Goal: Task Accomplishment & Management: Manage account settings

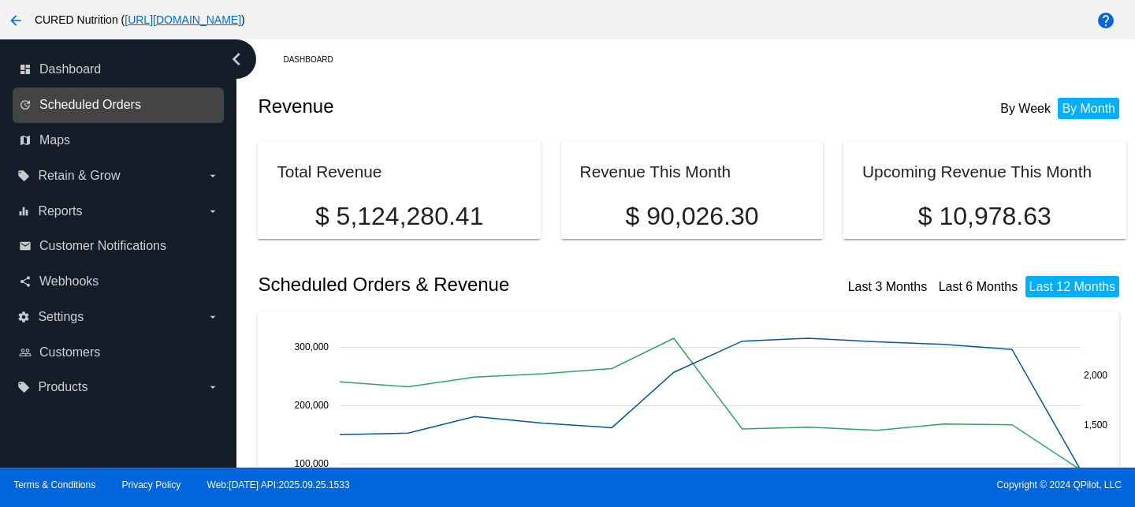
click at [114, 108] on span "Scheduled Orders" at bounding box center [90, 105] width 102 height 14
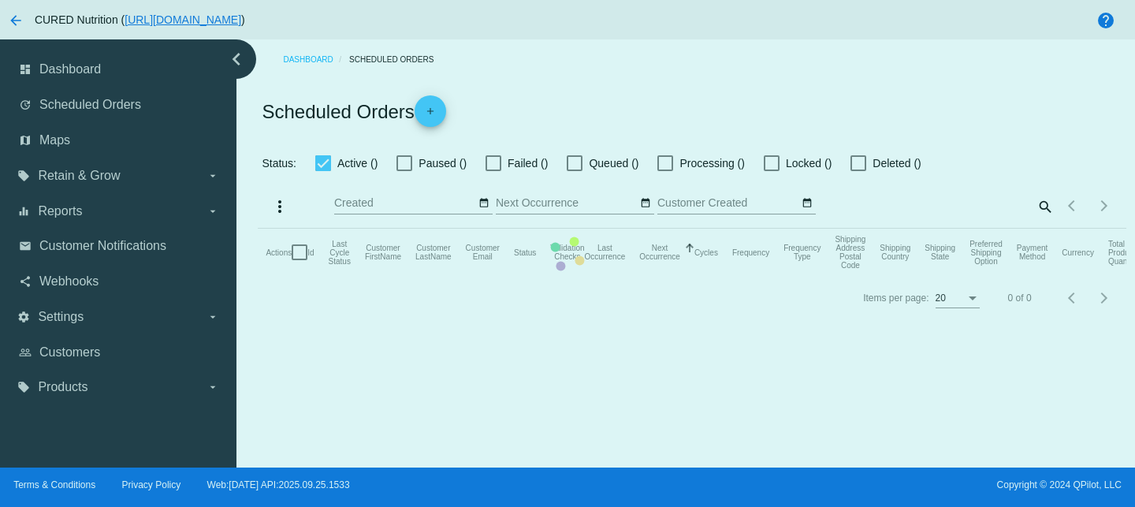
checkbox input "false"
checkbox input "true"
click at [1046, 229] on mat-table "Actions Id Last Cycle Status Customer FirstName Customer LastName Customer Emai…" at bounding box center [692, 252] width 868 height 47
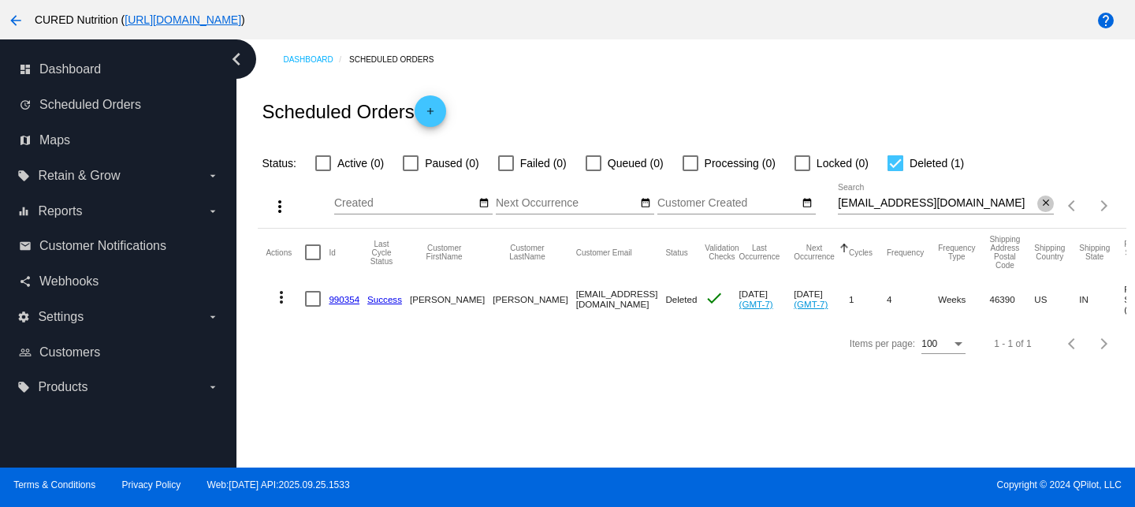
click at [1047, 207] on mat-icon "close" at bounding box center [1045, 203] width 11 height 13
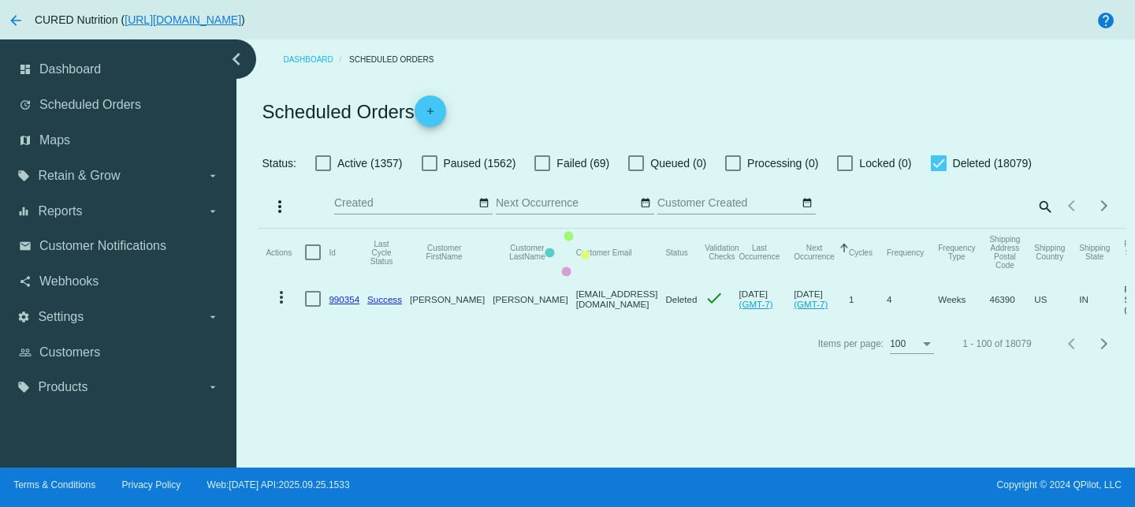
click at [320, 229] on mat-table "Actions Id Last Cycle Status Customer FirstName Customer LastName Customer Emai…" at bounding box center [692, 275] width 868 height 93
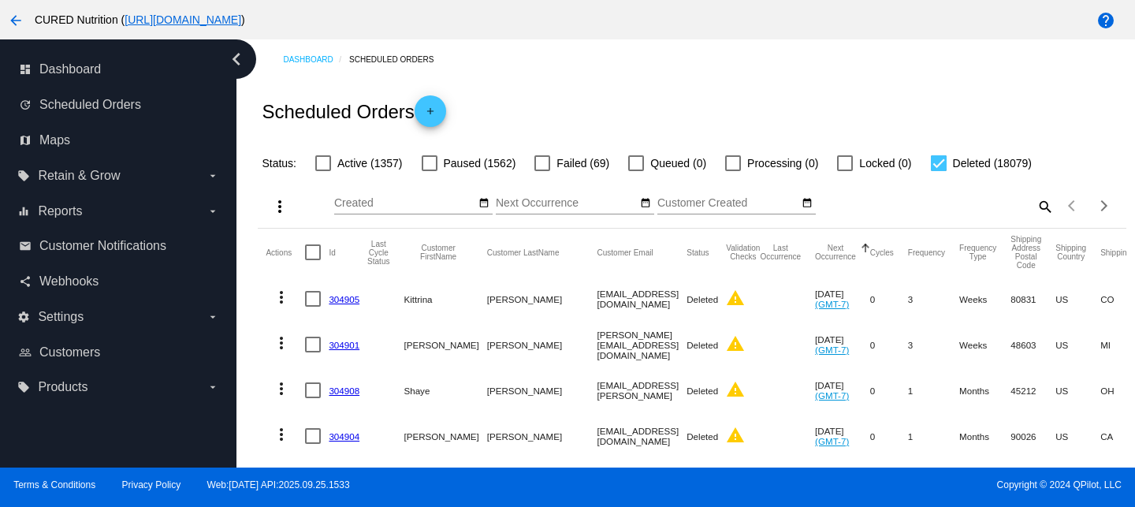
click at [325, 165] on div at bounding box center [323, 163] width 16 height 16
click at [323, 171] on input "Active (1357)" at bounding box center [322, 171] width 1 height 1
checkbox input "true"
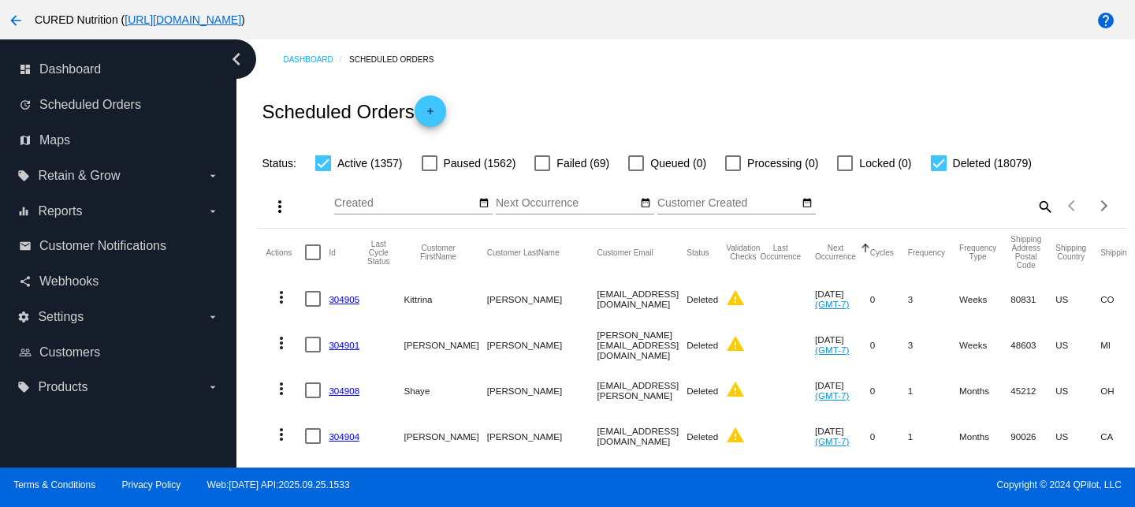
click at [931, 165] on div at bounding box center [939, 163] width 16 height 16
click at [938, 171] on input "Deleted (18079)" at bounding box center [938, 171] width 1 height 1
checkbox input "false"
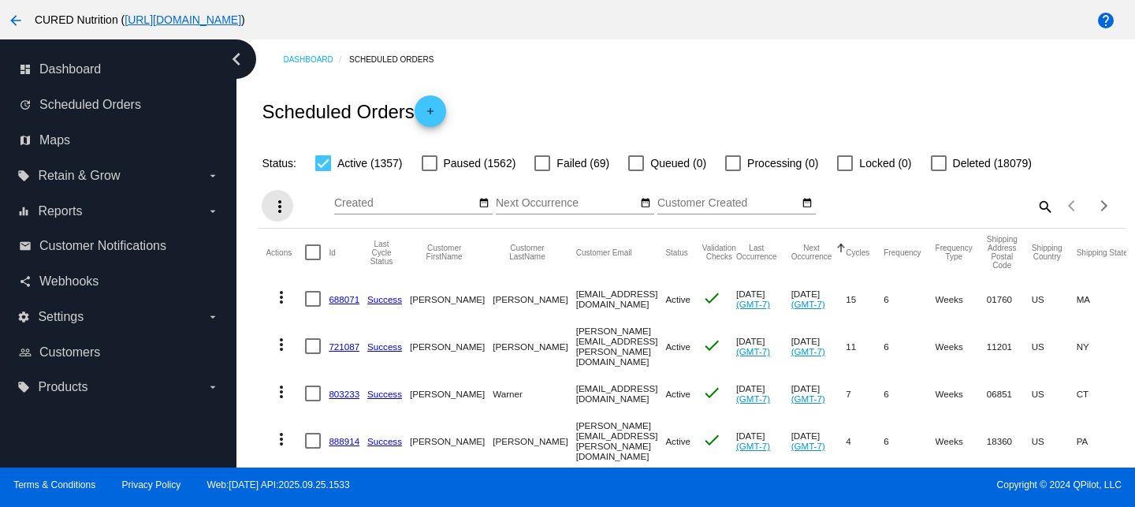
click at [282, 209] on mat-icon "more_vert" at bounding box center [279, 206] width 19 height 19
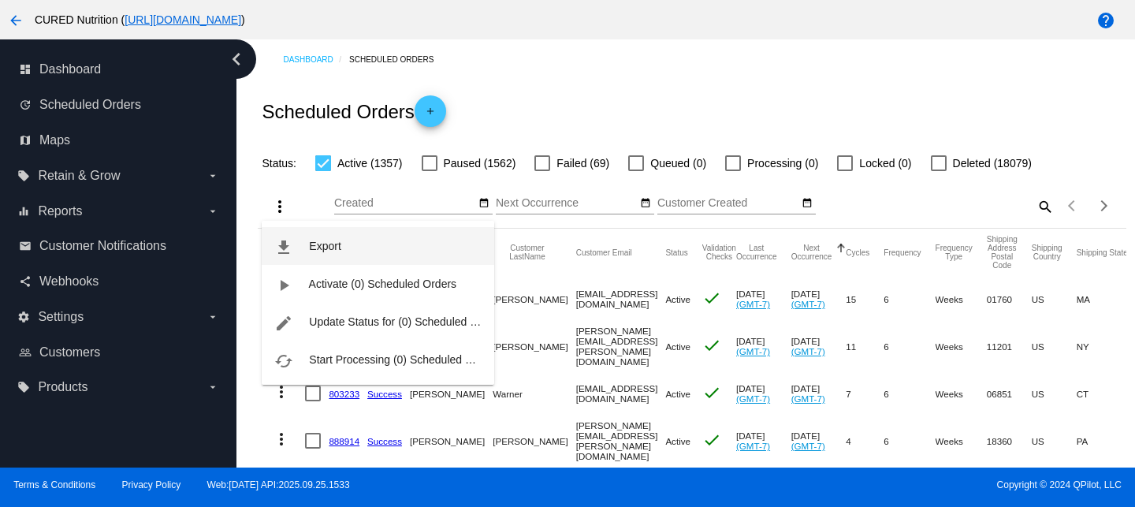
click at [352, 240] on button "file_download Export" at bounding box center [378, 246] width 232 height 38
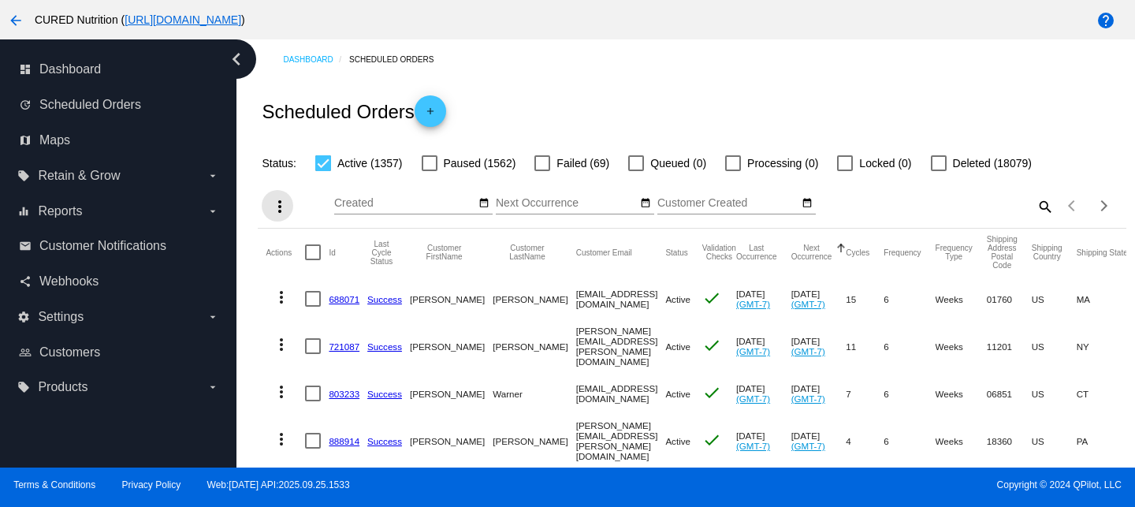
click at [280, 201] on mat-icon "more_vert" at bounding box center [279, 206] width 19 height 19
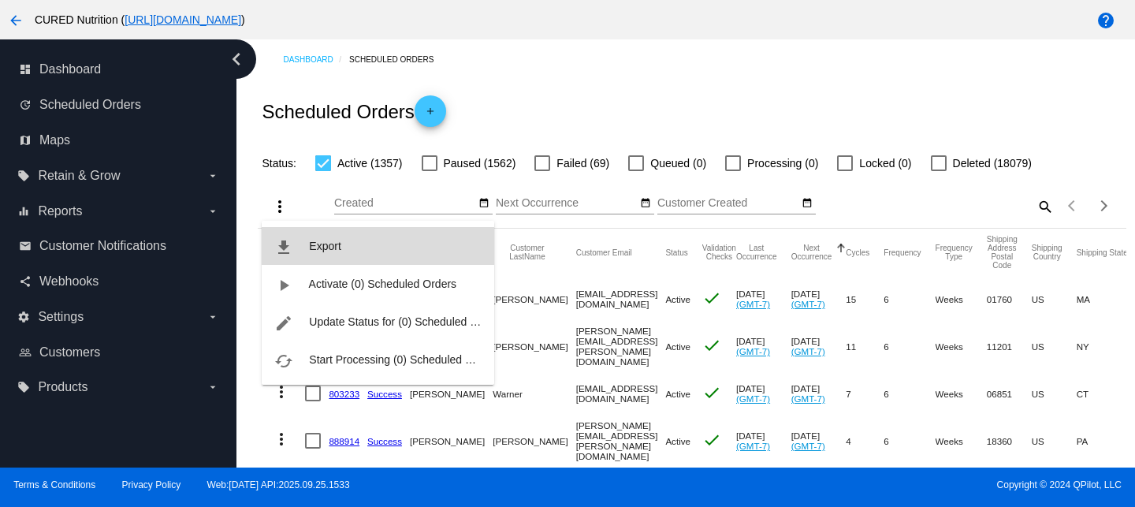
click at [348, 248] on button "file_download Export" at bounding box center [378, 246] width 232 height 38
